Goal: Transaction & Acquisition: Purchase product/service

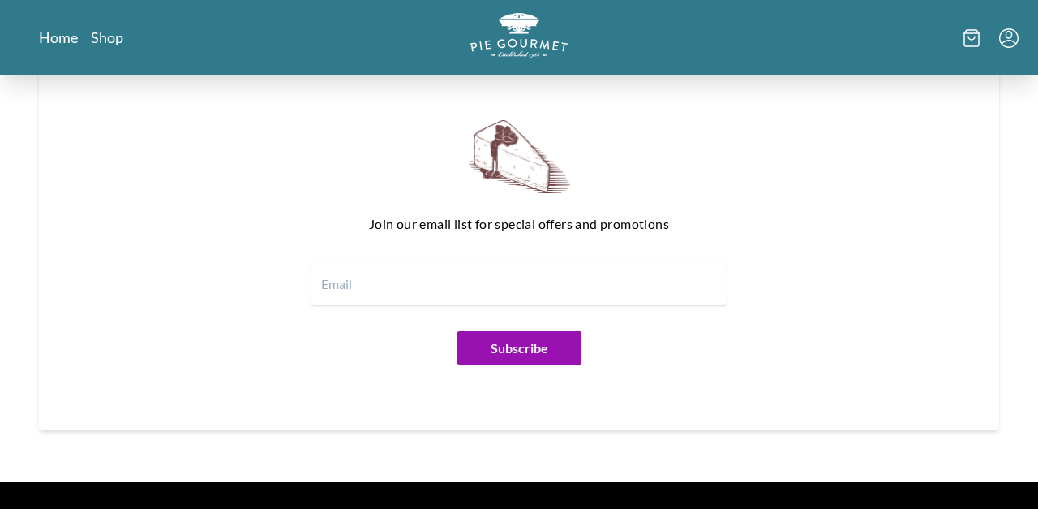
scroll to position [1896, 0]
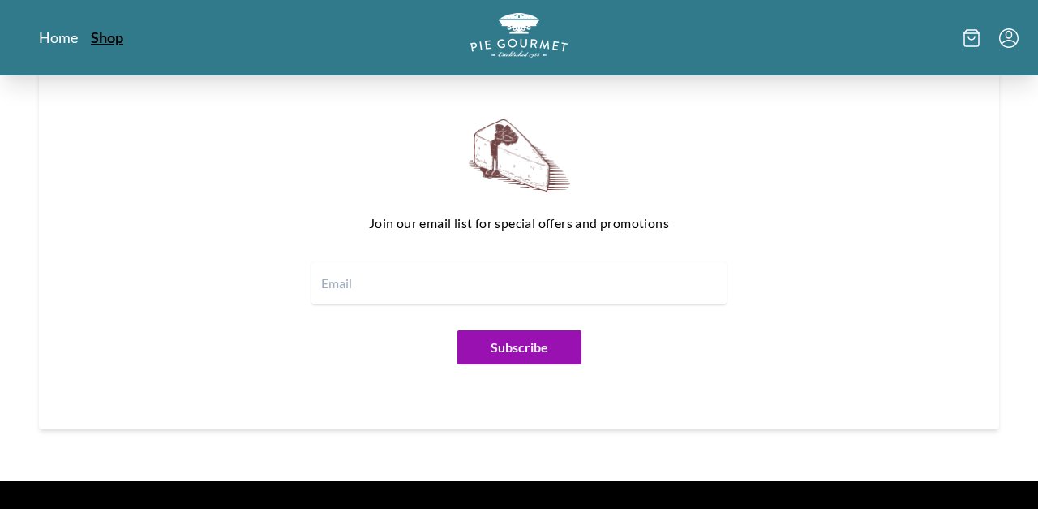
click at [106, 45] on link "Shop" at bounding box center [107, 37] width 32 height 19
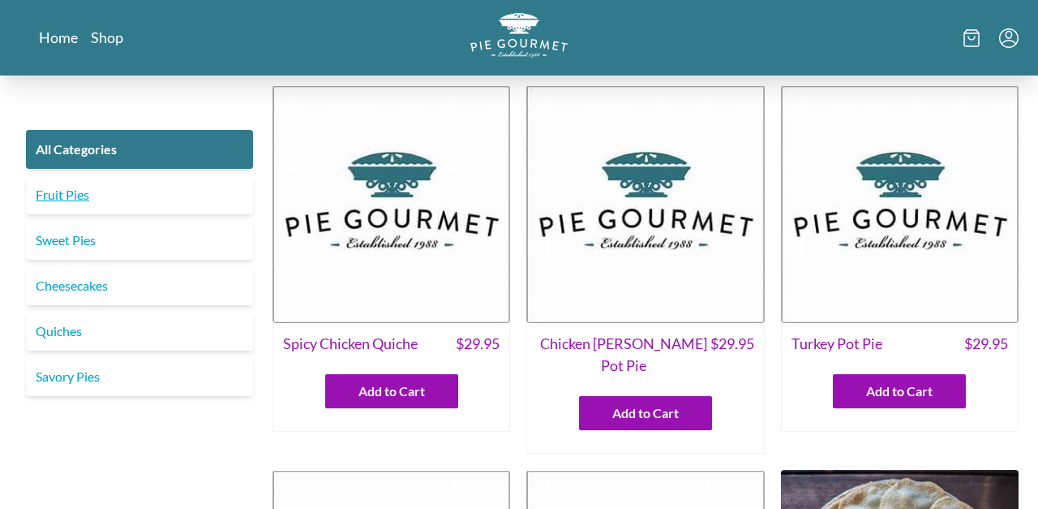
click at [144, 197] on link "Fruit Pies" at bounding box center [139, 194] width 227 height 39
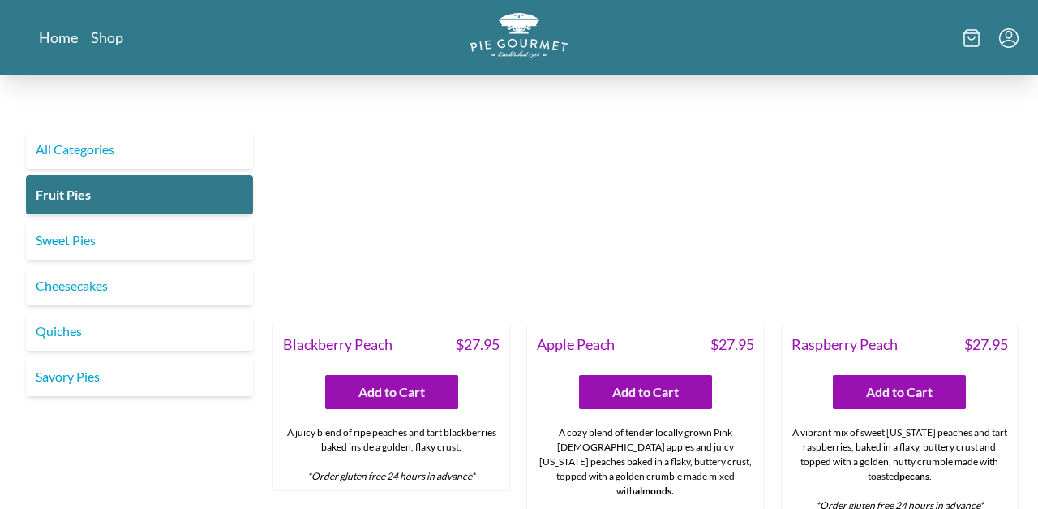
scroll to position [458, 0]
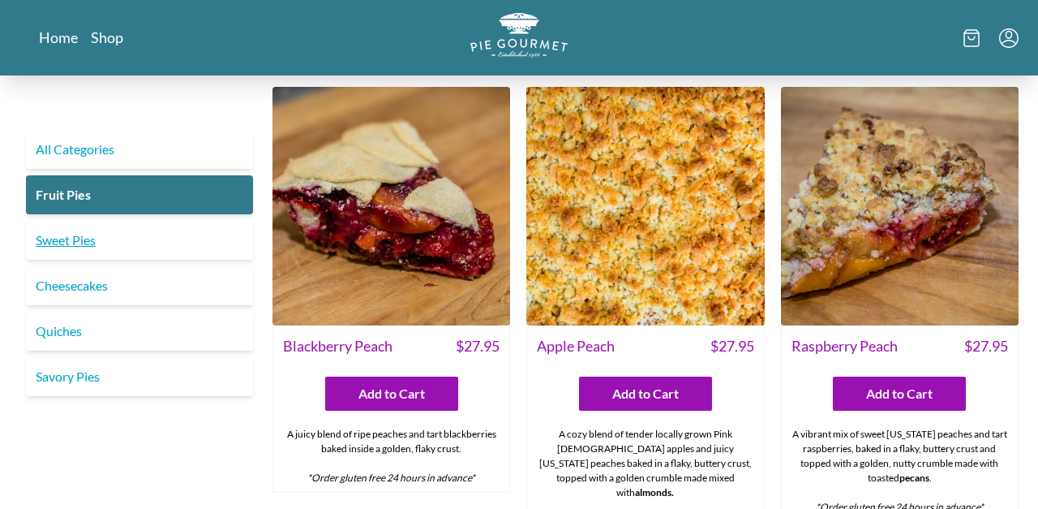
click at [199, 236] on link "Sweet Pies" at bounding box center [139, 240] width 227 height 39
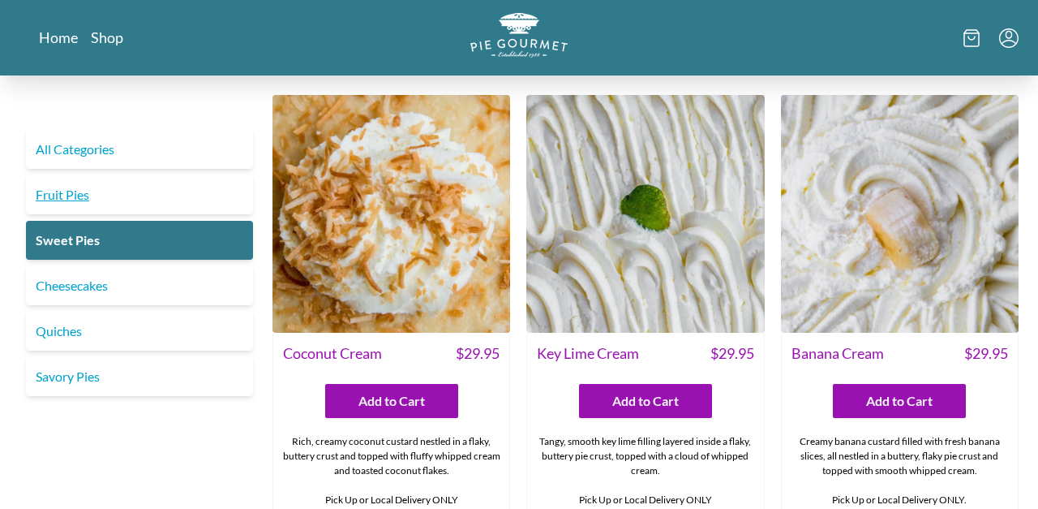
click at [174, 203] on link "Fruit Pies" at bounding box center [139, 194] width 227 height 39
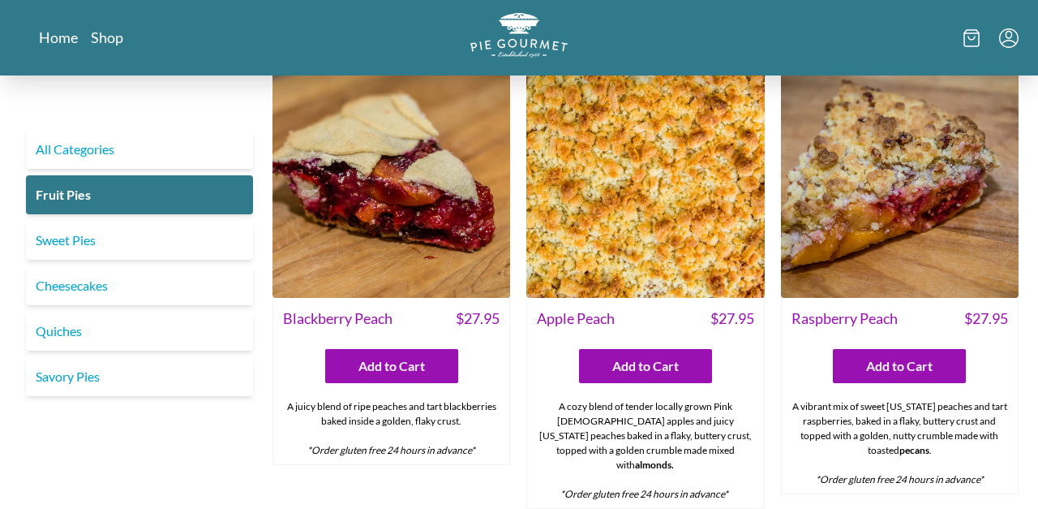
scroll to position [487, 0]
